Goal: Find specific page/section: Find specific page/section

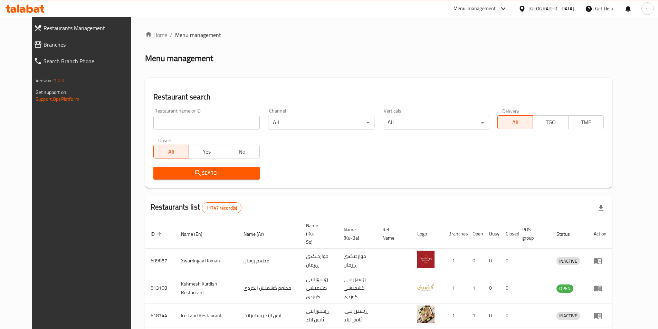
click at [152, 115] on div "Home / Menu management Menu management Restaurant search Restaurant name or ID …" at bounding box center [378, 276] width 467 height 490
drag, startPoint x: 0, startPoint y: 0, endPoint x: 152, endPoint y: 116, distance: 191.2
click at [153, 116] on input "search" at bounding box center [206, 123] width 106 height 14
paste input "774704"
click button "Search" at bounding box center [206, 173] width 106 height 13
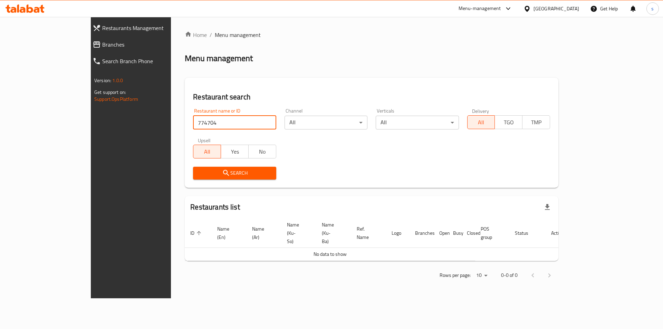
drag, startPoint x: 173, startPoint y: 121, endPoint x: 115, endPoint y: 123, distance: 58.0
click at [171, 123] on div "Home / Menu management Menu management Restaurant search Restaurant name or ID …" at bounding box center [371, 157] width 401 height 281
paste input "lotosh pizza"
type input "lotosh pizza"
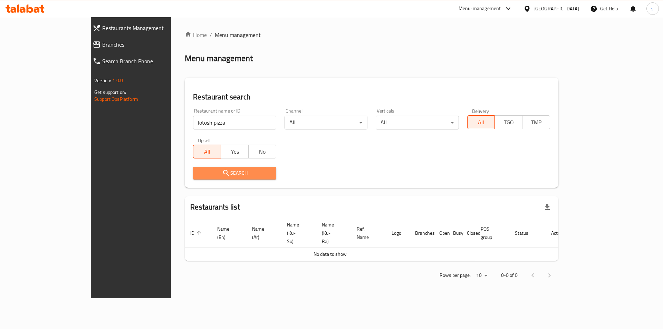
click at [199, 175] on span "Search" at bounding box center [235, 173] width 72 height 9
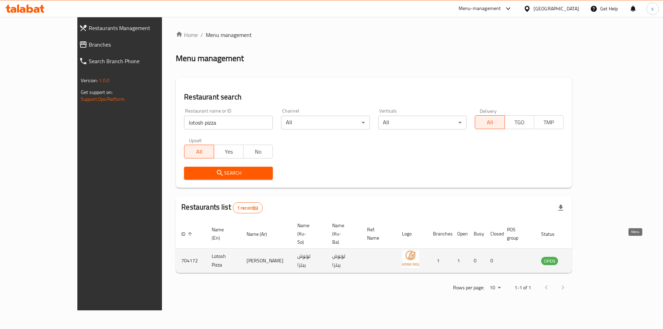
click at [585, 258] on icon "enhanced table" at bounding box center [582, 261] width 8 height 6
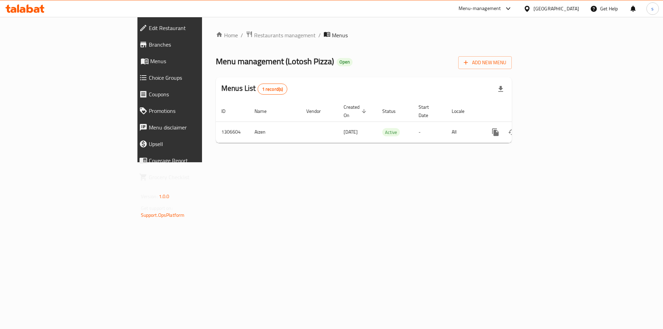
click at [149, 47] on span "Branches" at bounding box center [196, 44] width 94 height 8
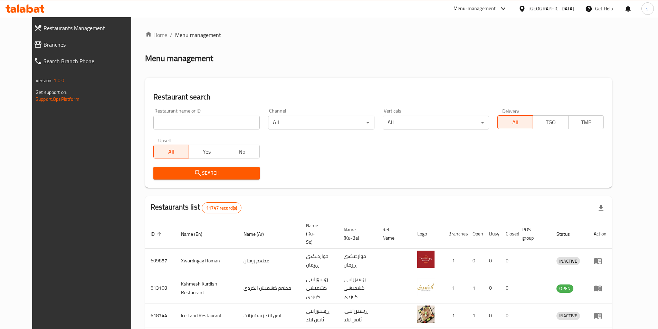
drag, startPoint x: 0, startPoint y: 0, endPoint x: 155, endPoint y: 124, distance: 199.0
click at [155, 124] on input "search" at bounding box center [206, 123] width 106 height 14
paste input "The point Burger"
type input "The point Burger"
click button "Search" at bounding box center [206, 173] width 106 height 13
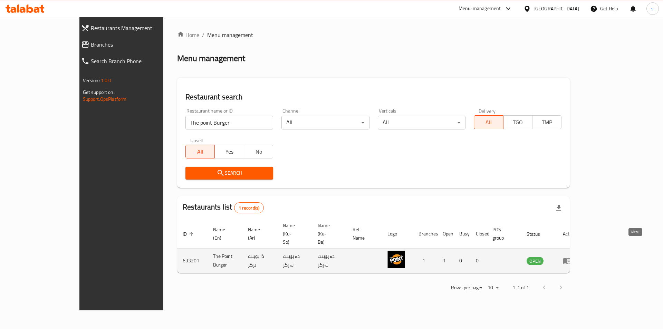
click at [571, 258] on icon "enhanced table" at bounding box center [567, 261] width 8 height 6
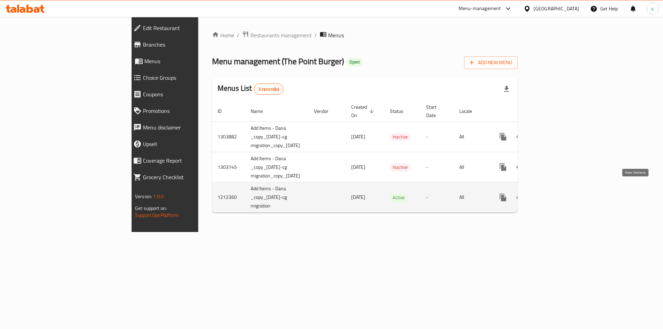
click at [556, 194] on icon "enhanced table" at bounding box center [553, 197] width 6 height 6
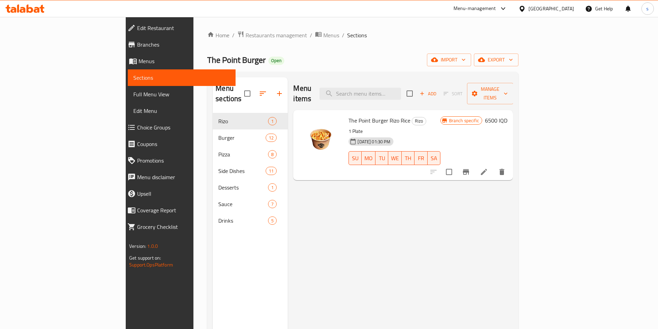
click at [133, 92] on span "Full Menu View" at bounding box center [181, 94] width 97 height 8
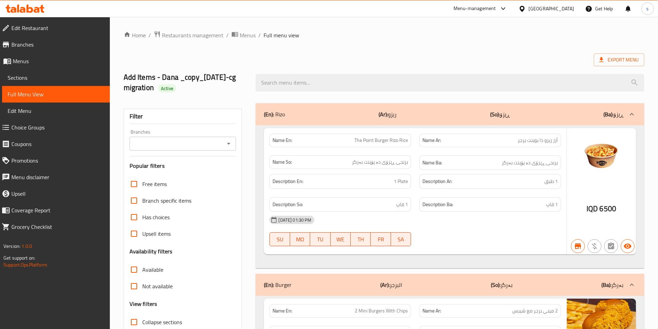
click at [228, 147] on icon "Open" at bounding box center [228, 144] width 8 height 8
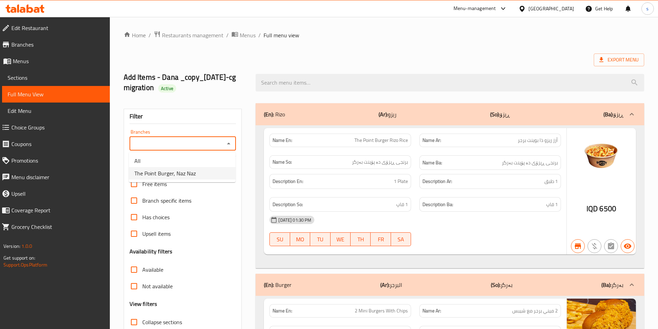
click at [218, 173] on li "The Point Burger, Naz Naz" at bounding box center [182, 173] width 107 height 12
type input "The Point Burger, Naz Naz"
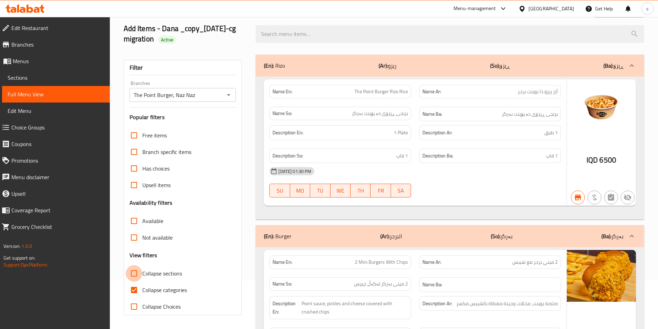
click at [132, 271] on input "Collapse sections" at bounding box center [134, 273] width 17 height 17
checkbox input "true"
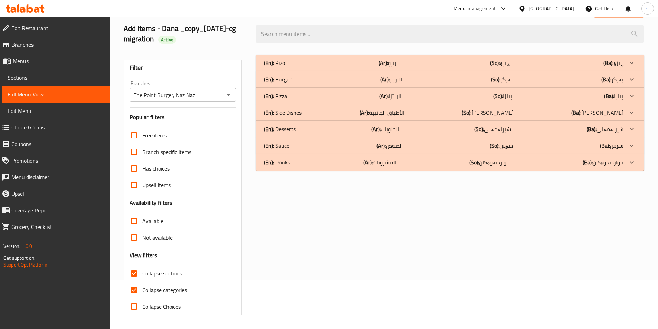
click at [131, 292] on input "Collapse categories" at bounding box center [134, 290] width 17 height 17
checkbox input "false"
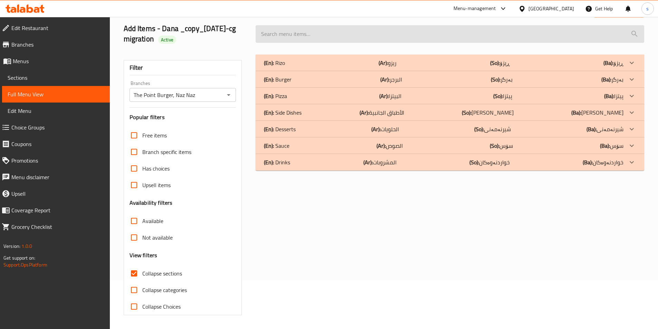
click at [289, 28] on input "search" at bounding box center [450, 34] width 388 height 18
paste input "Chicken Burger"
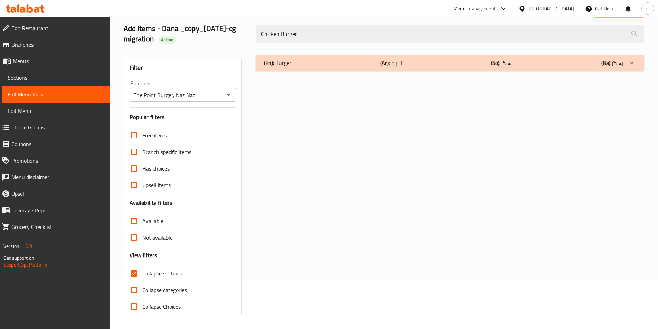
type input "Chicken Burger"
click at [349, 59] on div "(En): Burger (Ar): البرجر (So): بەرگر (Ba): بەرگر" at bounding box center [443, 63] width 359 height 8
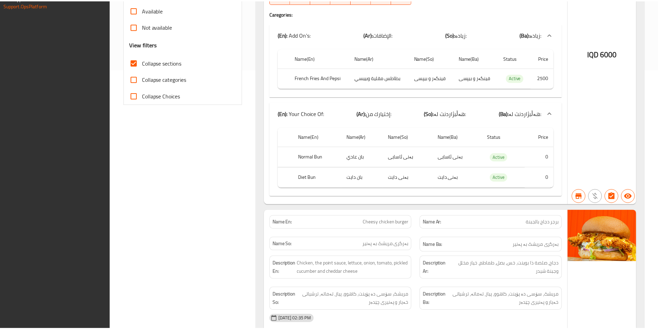
scroll to position [504, 0]
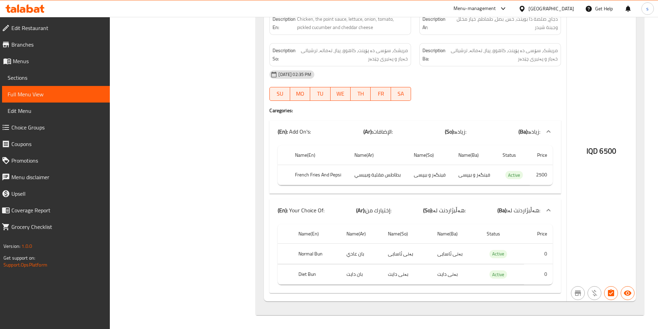
click at [15, 12] on icon at bounding box center [13, 10] width 6 height 6
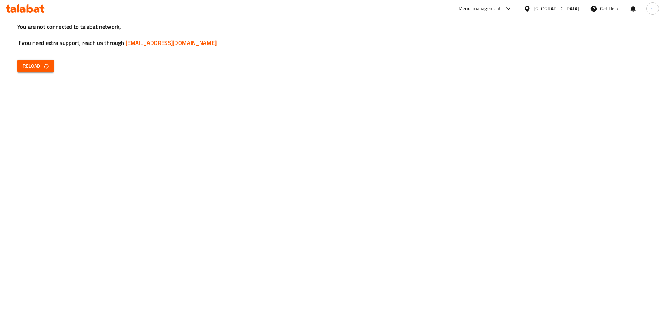
click at [25, 63] on span "Reload" at bounding box center [36, 66] width 26 height 9
click at [39, 63] on span "Reload" at bounding box center [36, 66] width 26 height 9
click at [48, 71] on button "Reload" at bounding box center [35, 66] width 37 height 13
click at [31, 65] on span "Reload" at bounding box center [36, 66] width 26 height 9
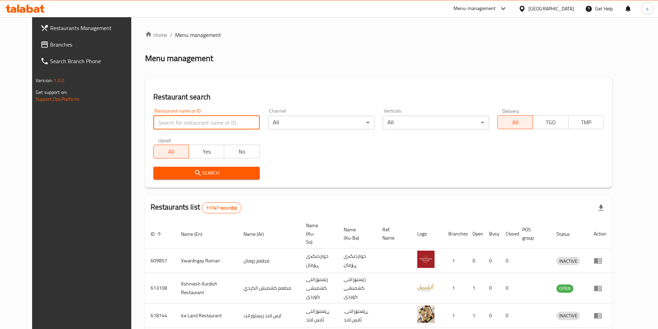
click at [153, 123] on input "search" at bounding box center [206, 123] width 106 height 14
paste input "690716"
type input "690716"
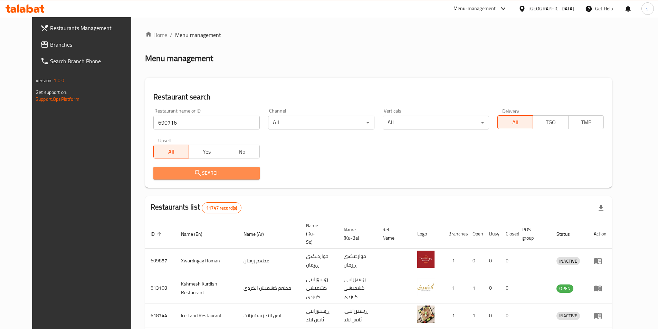
click at [195, 168] on button "Search" at bounding box center [206, 173] width 106 height 13
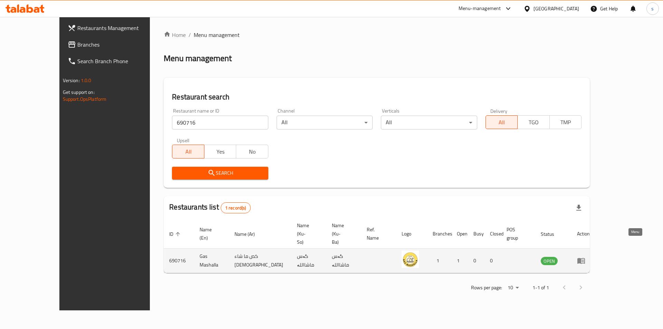
click at [585, 258] on icon "enhanced table" at bounding box center [581, 261] width 8 height 6
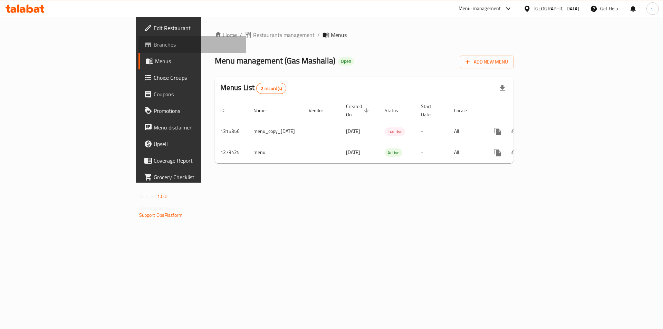
click at [154, 46] on span "Branches" at bounding box center [197, 44] width 87 height 8
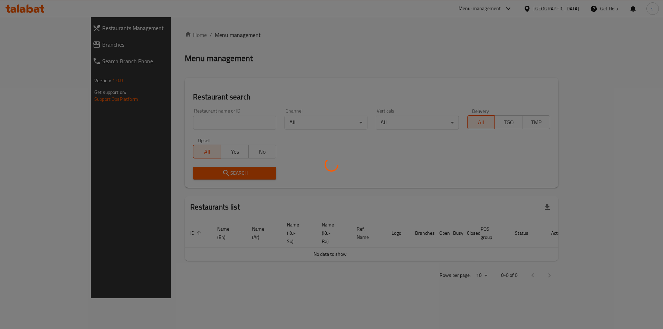
click at [160, 121] on div at bounding box center [331, 164] width 663 height 329
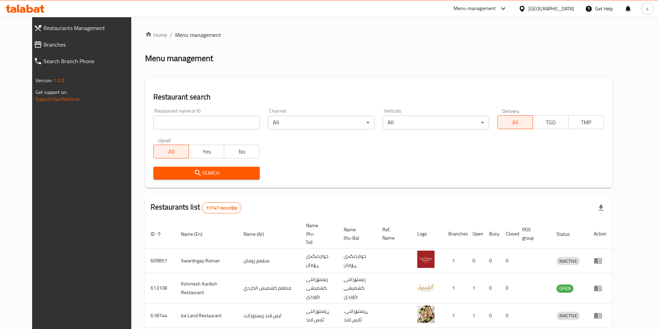
click at [160, 121] on input "search" at bounding box center [206, 123] width 106 height 14
paste input "707258"
type input "707258"
click button "Search" at bounding box center [206, 173] width 106 height 13
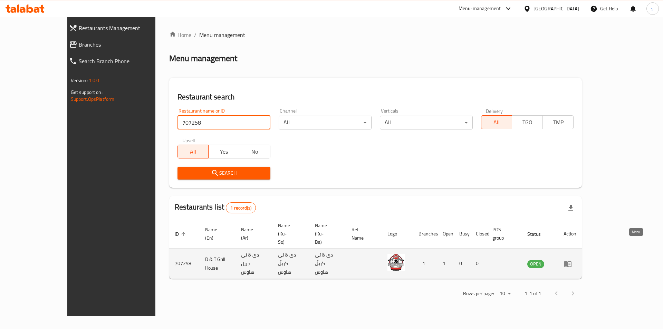
click at [570, 263] on icon "enhanced table" at bounding box center [569, 264] width 2 height 3
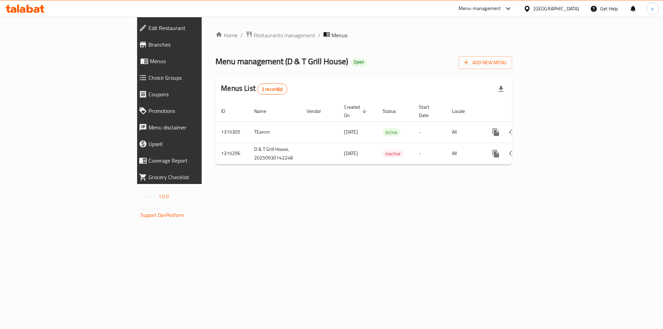
click at [148, 45] on span "Branches" at bounding box center [195, 44] width 94 height 8
